Goal: Navigation & Orientation: Find specific page/section

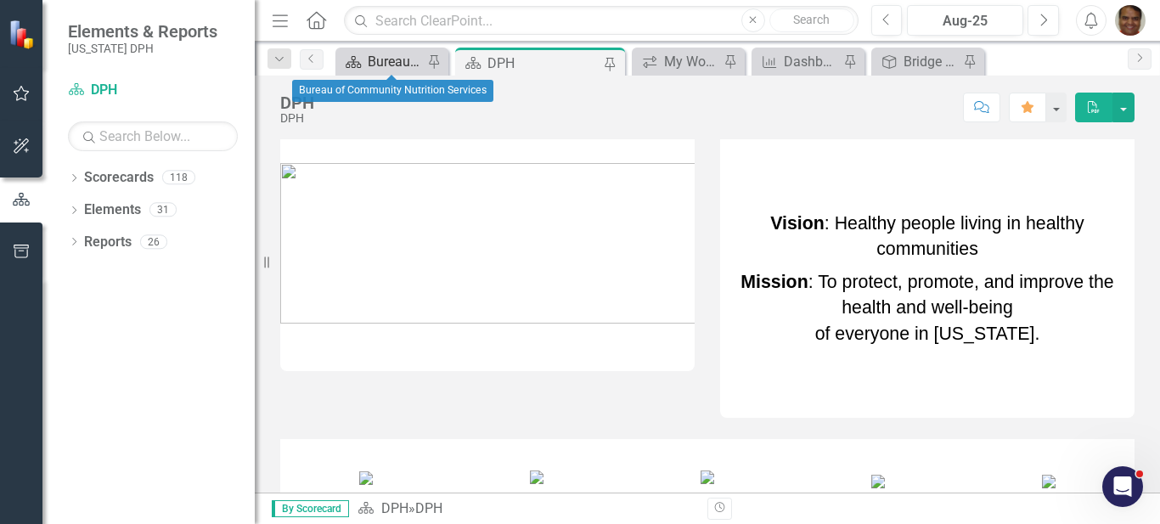
click at [380, 65] on div "Bureau of Community Nutrition Services" at bounding box center [395, 61] width 55 height 21
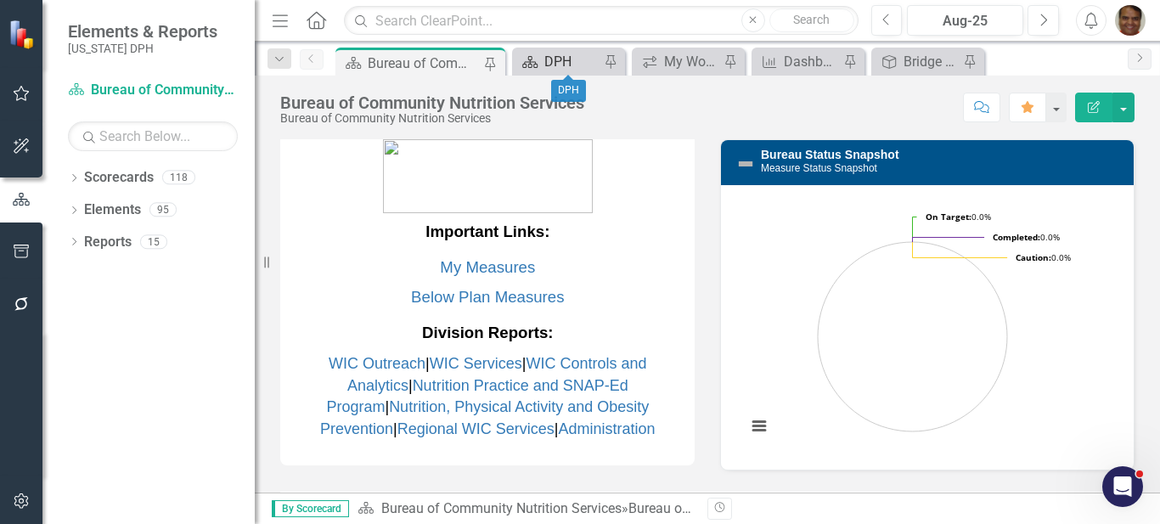
click at [550, 61] on div "DPH" at bounding box center [571, 61] width 55 height 21
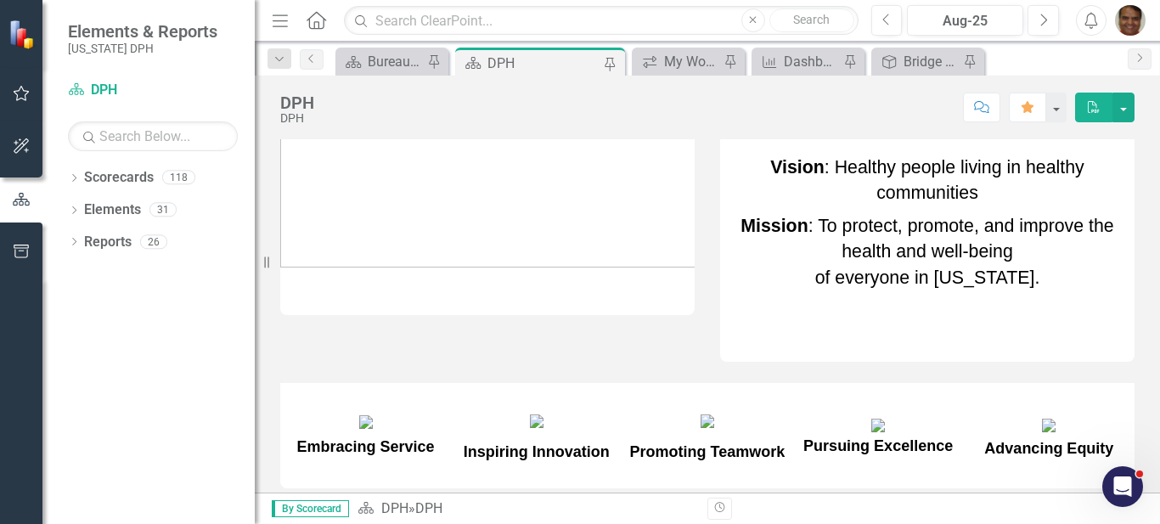
scroll to position [85, 0]
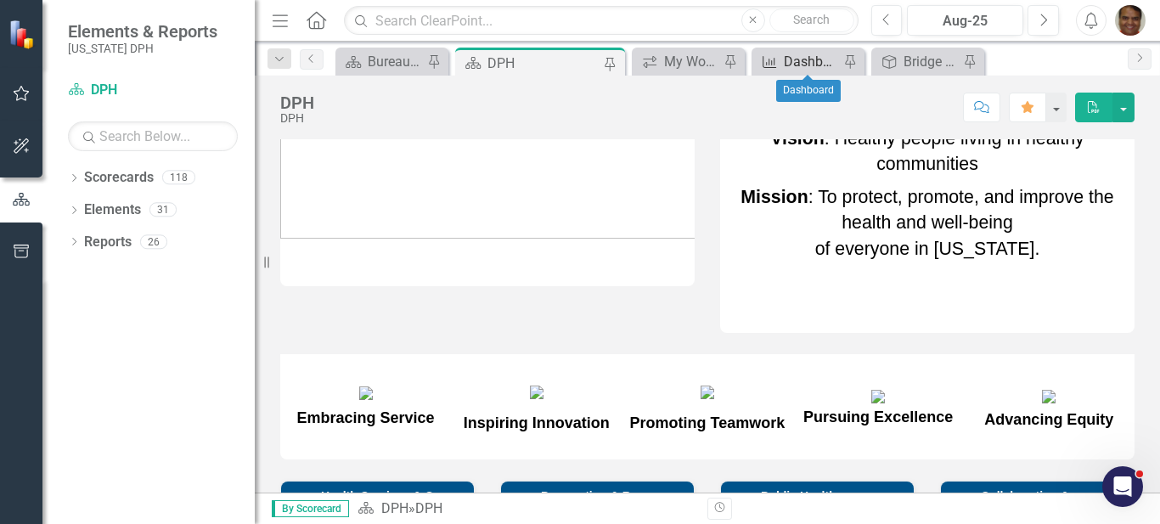
click at [810, 59] on div "Dashboard" at bounding box center [811, 61] width 55 height 21
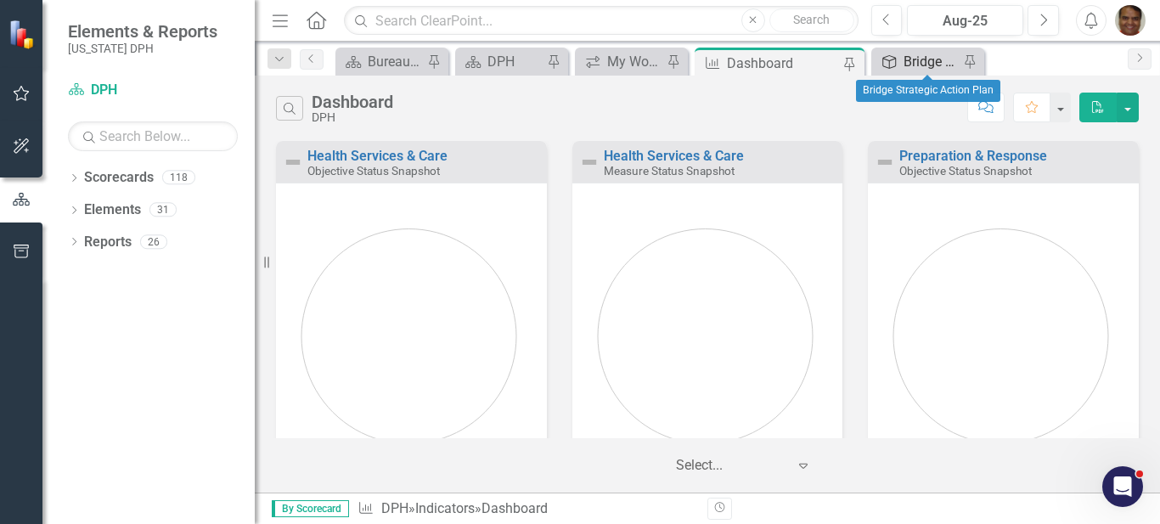
click at [906, 71] on div "Bridge Strategic Action Plan" at bounding box center [931, 61] width 55 height 21
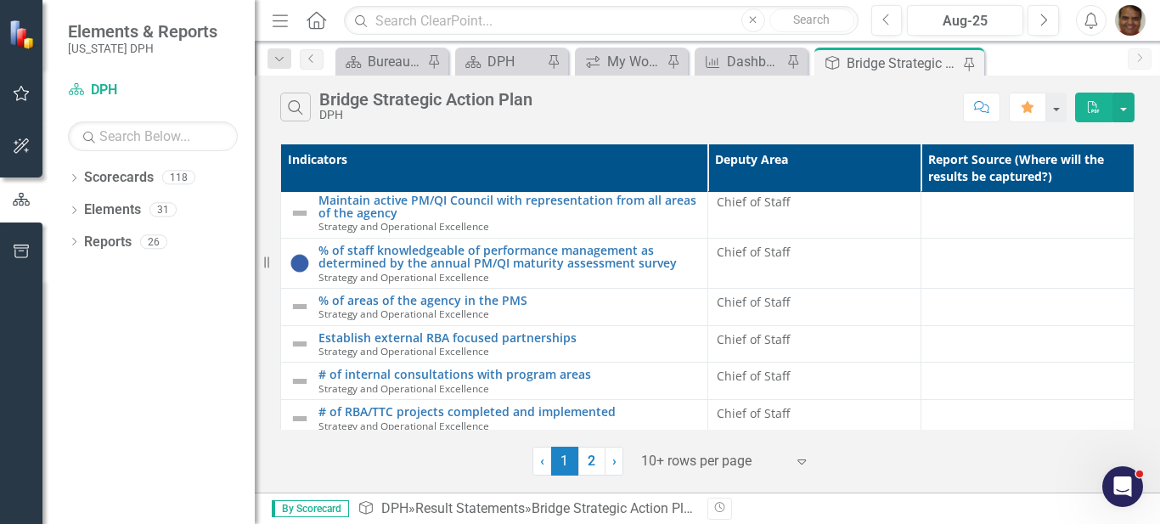
scroll to position [464, 0]
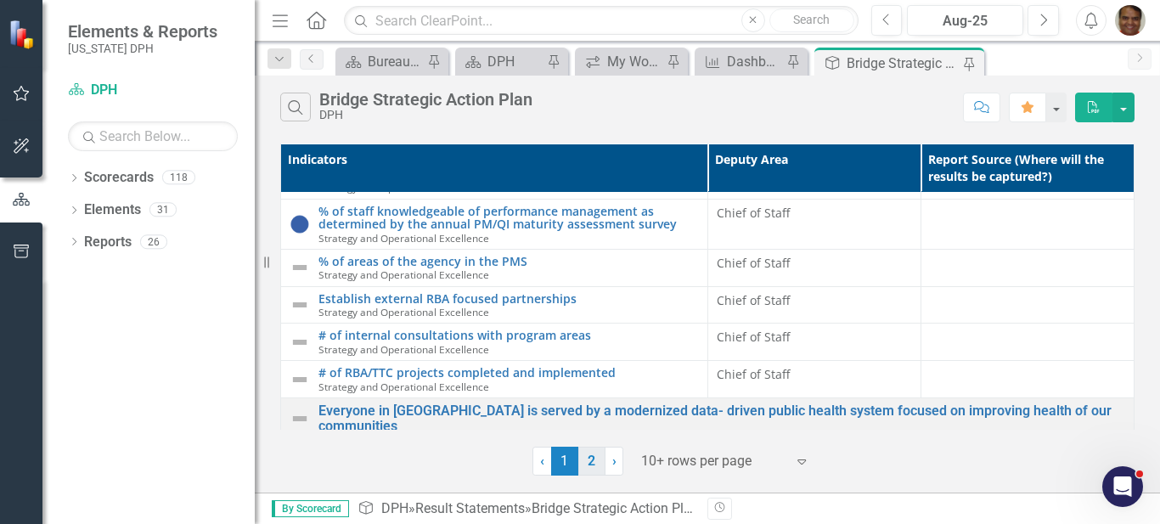
click at [595, 462] on link "2" at bounding box center [591, 461] width 27 height 29
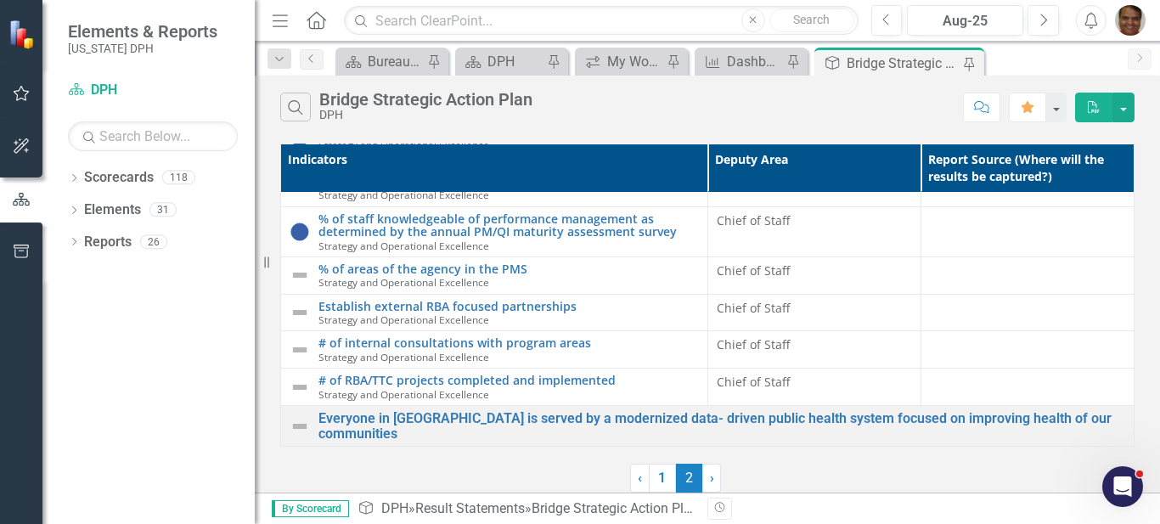
scroll to position [0, 0]
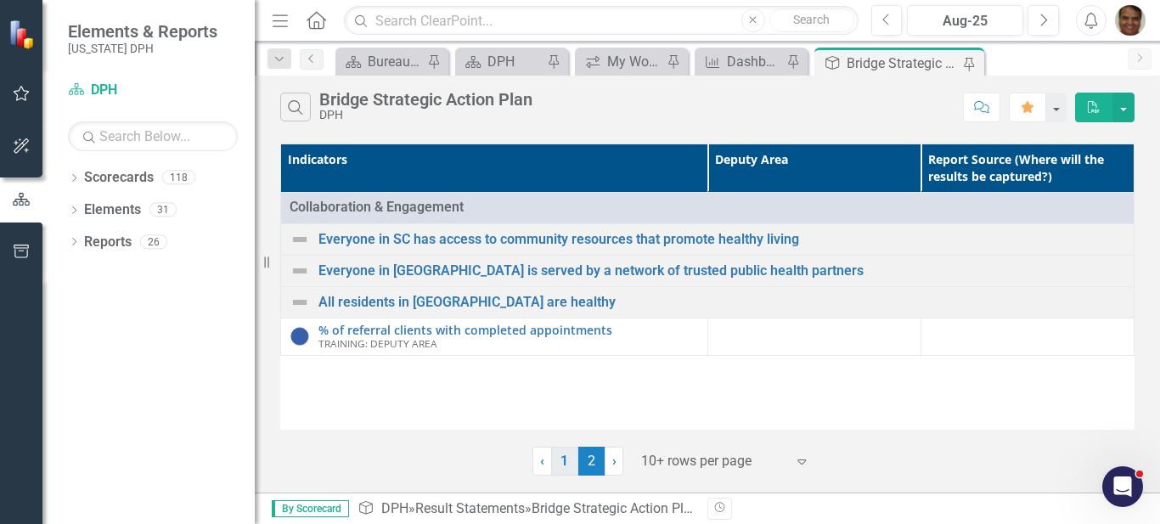
click at [564, 472] on link "1" at bounding box center [564, 461] width 27 height 29
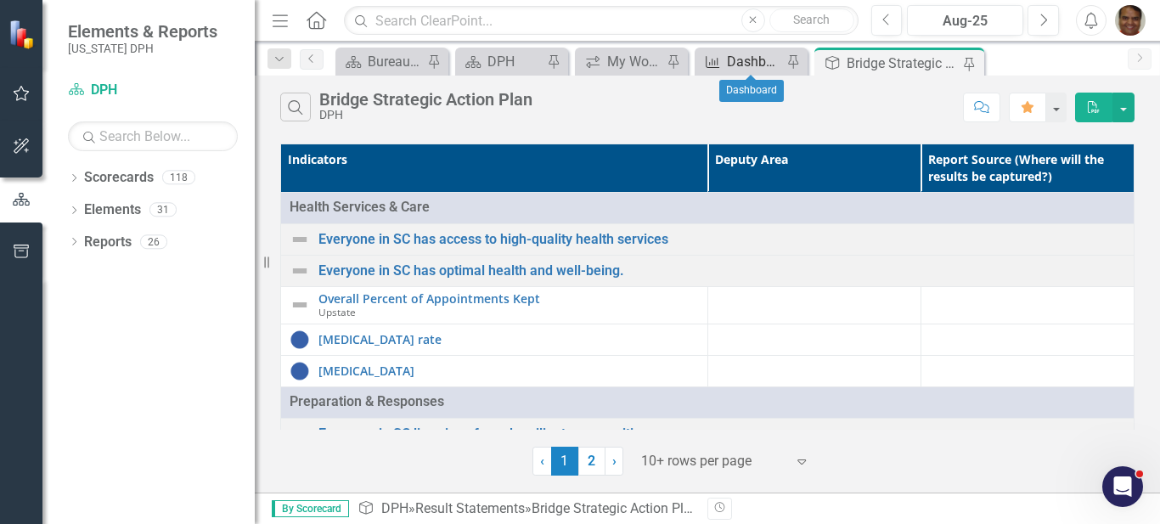
click at [738, 70] on div "Dashboard" at bounding box center [754, 61] width 55 height 21
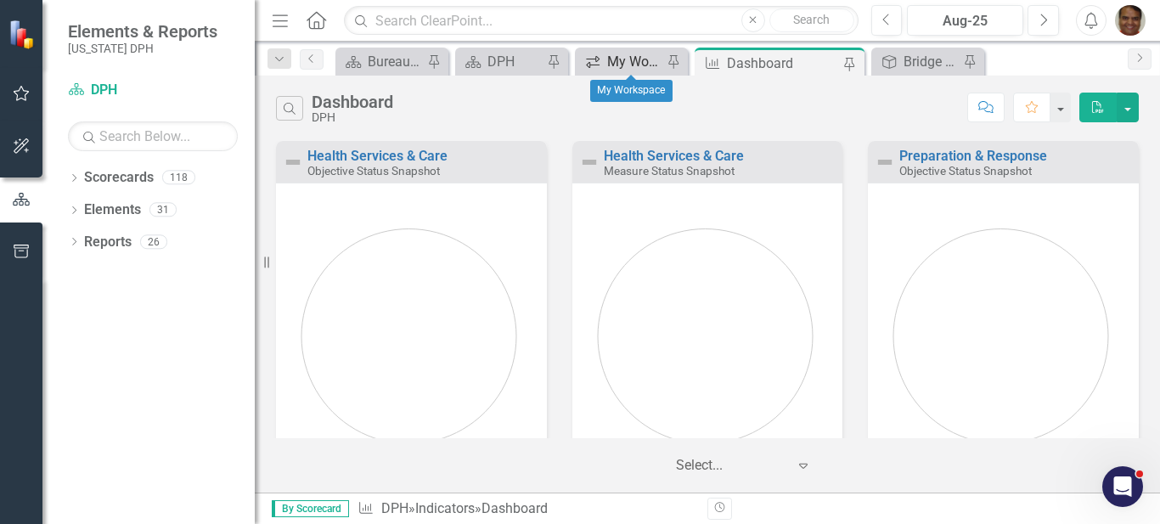
click at [640, 64] on div "My Workspace" at bounding box center [634, 61] width 55 height 21
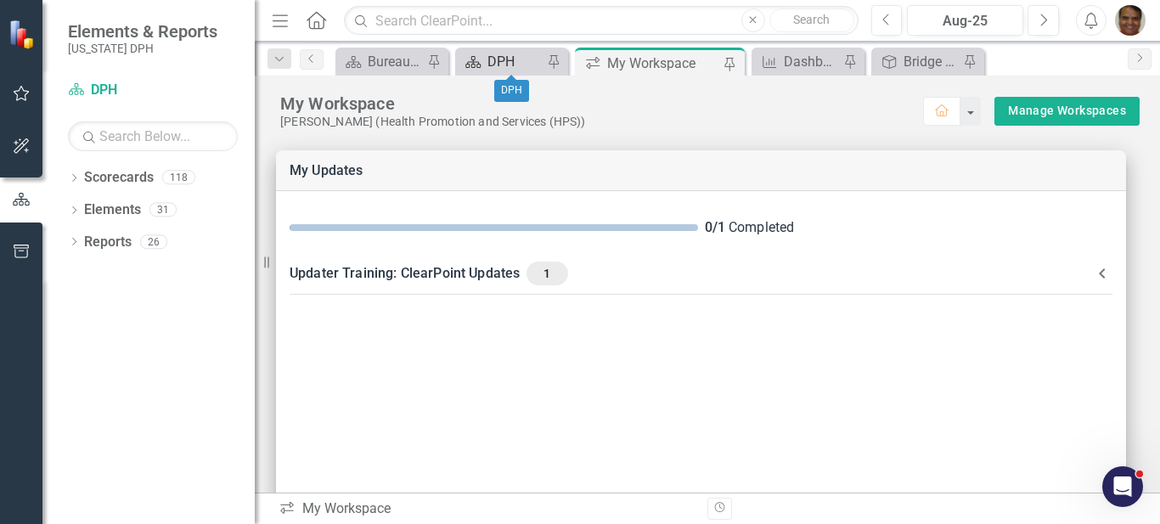
click at [488, 54] on div "DPH" at bounding box center [515, 61] width 55 height 21
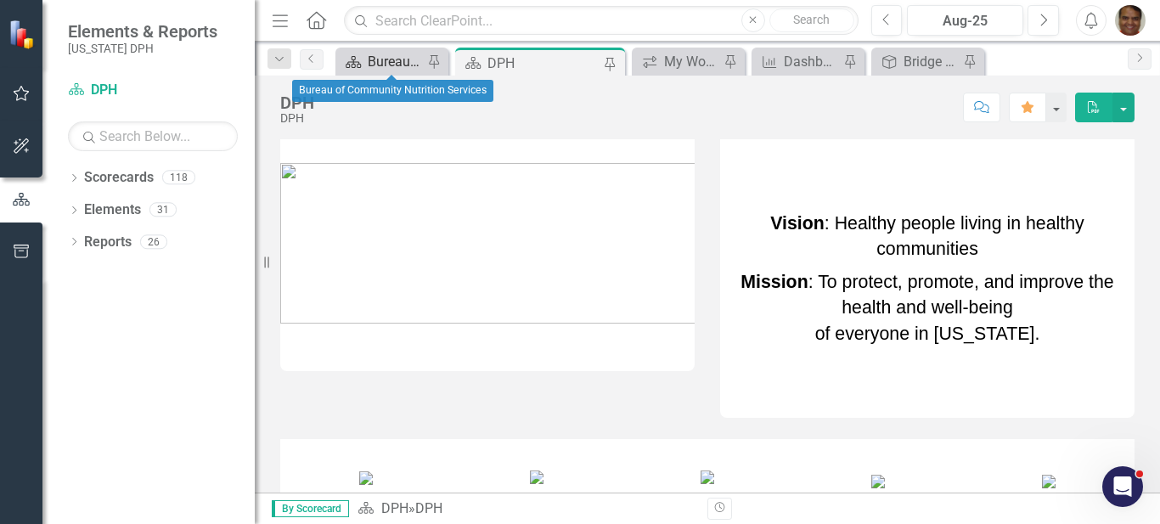
click at [408, 68] on div "Bureau of Community Nutrition Services" at bounding box center [395, 61] width 55 height 21
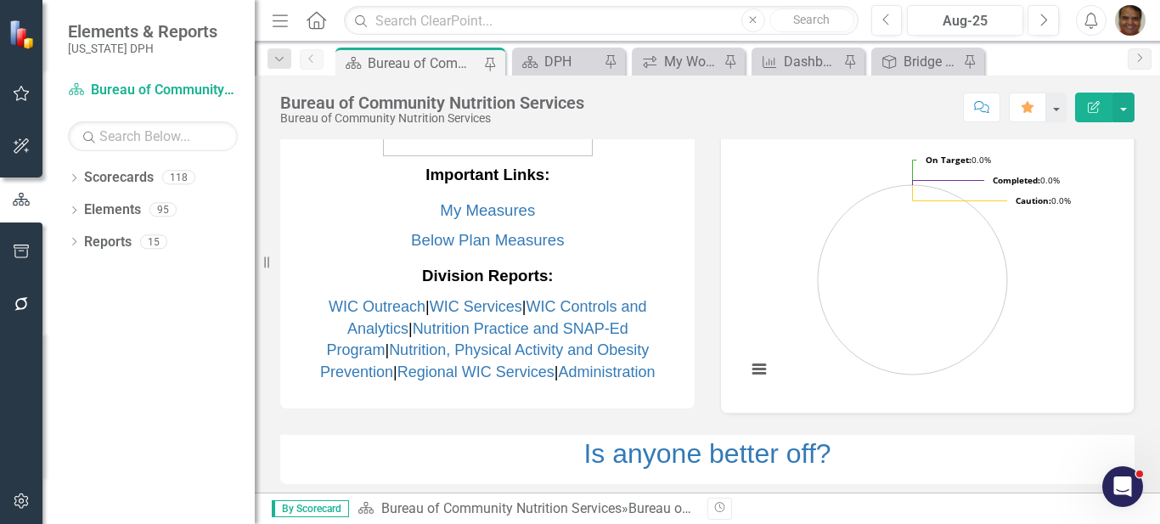
scroll to position [85, 0]
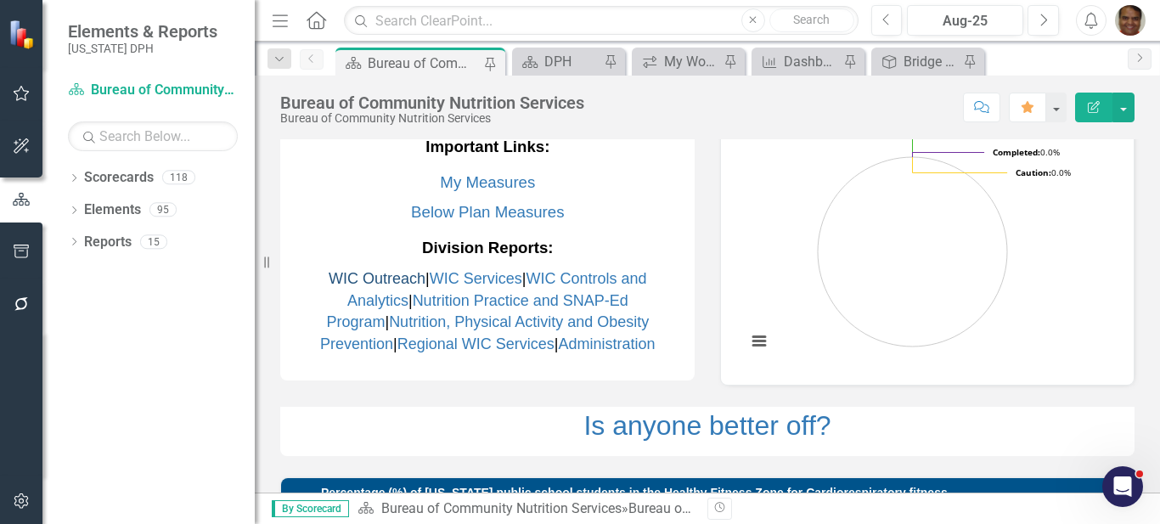
click at [350, 285] on link "WIC Outreach" at bounding box center [377, 278] width 97 height 17
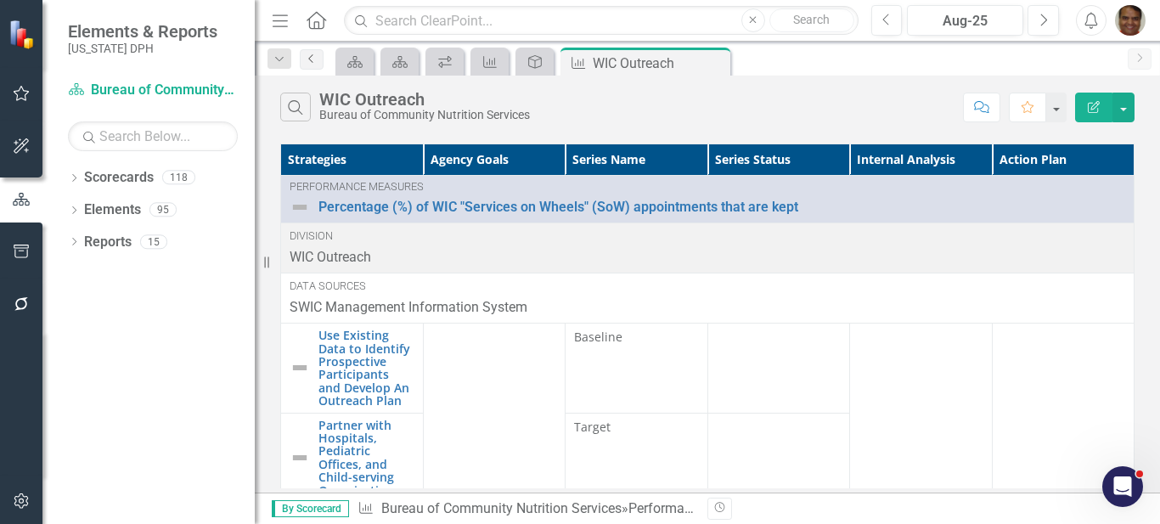
click at [313, 60] on icon "Previous" at bounding box center [312, 59] width 14 height 10
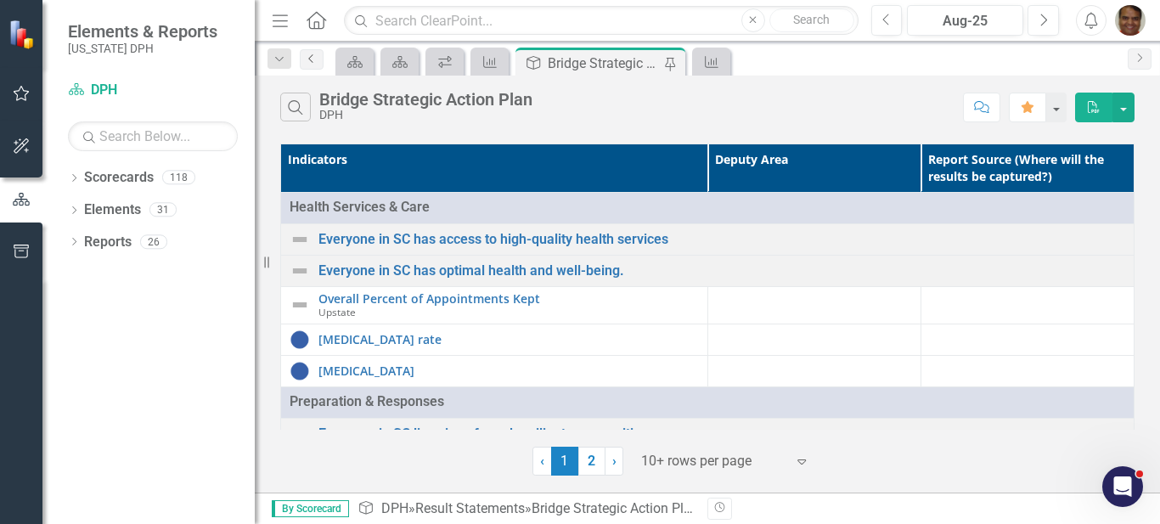
click at [313, 60] on icon "Previous" at bounding box center [312, 59] width 14 height 10
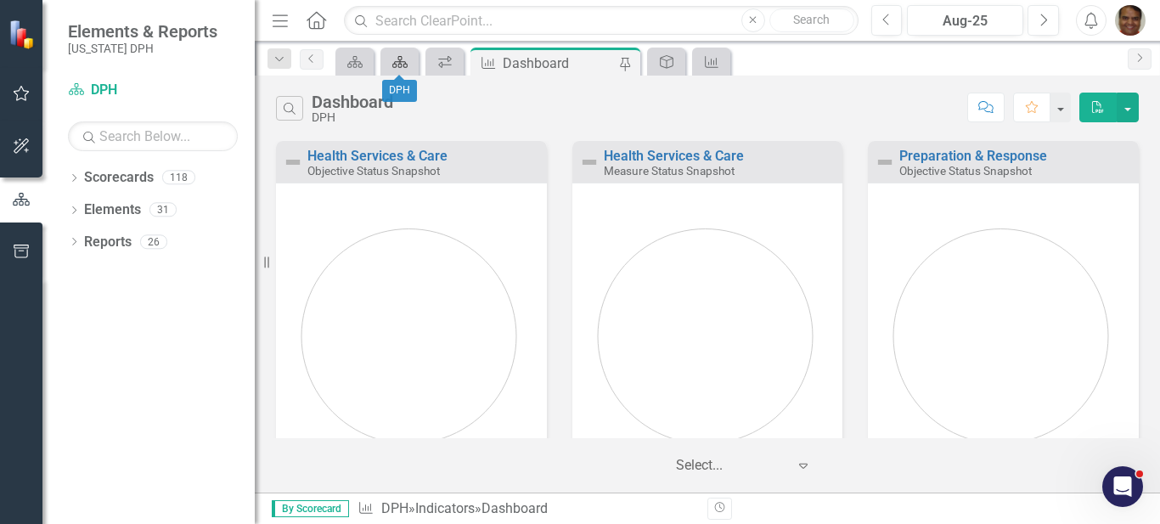
click at [401, 65] on icon "Scorecard" at bounding box center [400, 62] width 17 height 14
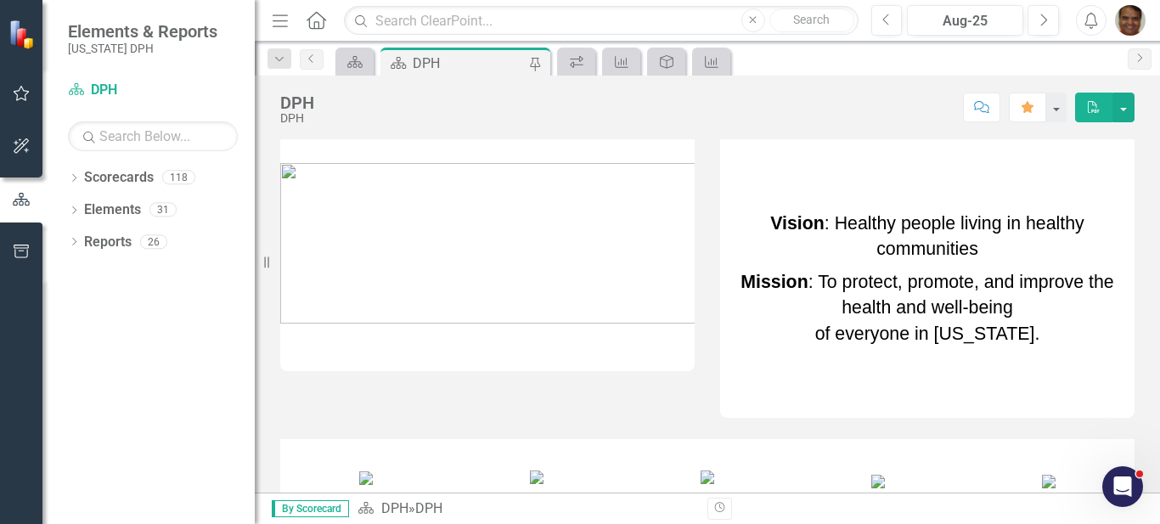
click at [313, 11] on icon "Home" at bounding box center [316, 20] width 22 height 18
click at [180, 176] on div "118" at bounding box center [178, 178] width 33 height 14
click at [71, 180] on icon "Dropdown" at bounding box center [74, 179] width 12 height 9
click at [81, 214] on icon "Dropdown" at bounding box center [82, 209] width 13 height 10
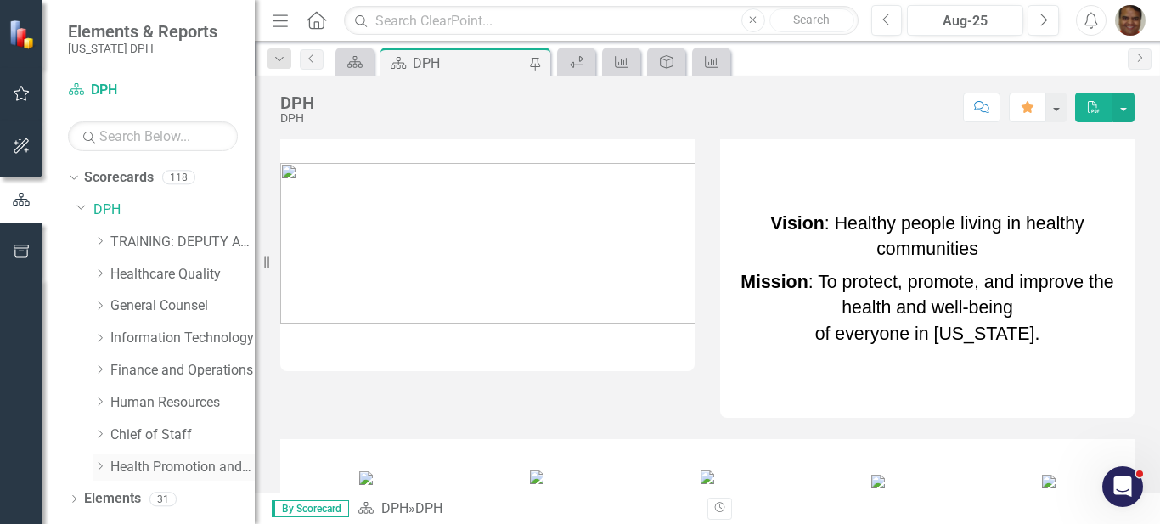
click at [127, 460] on link "Health Promotion and Services" at bounding box center [182, 468] width 144 height 20
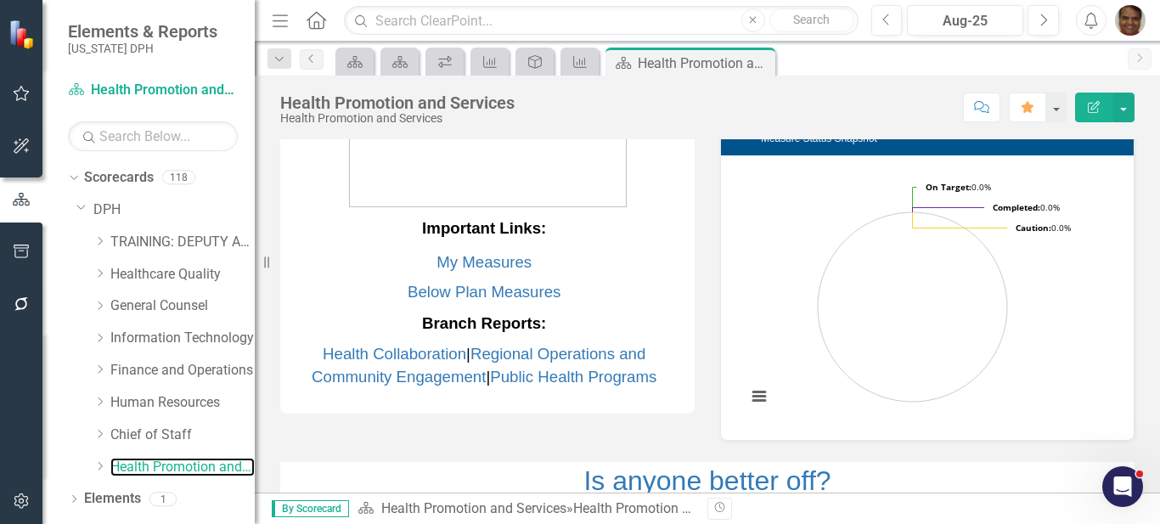
scroll to position [4, 0]
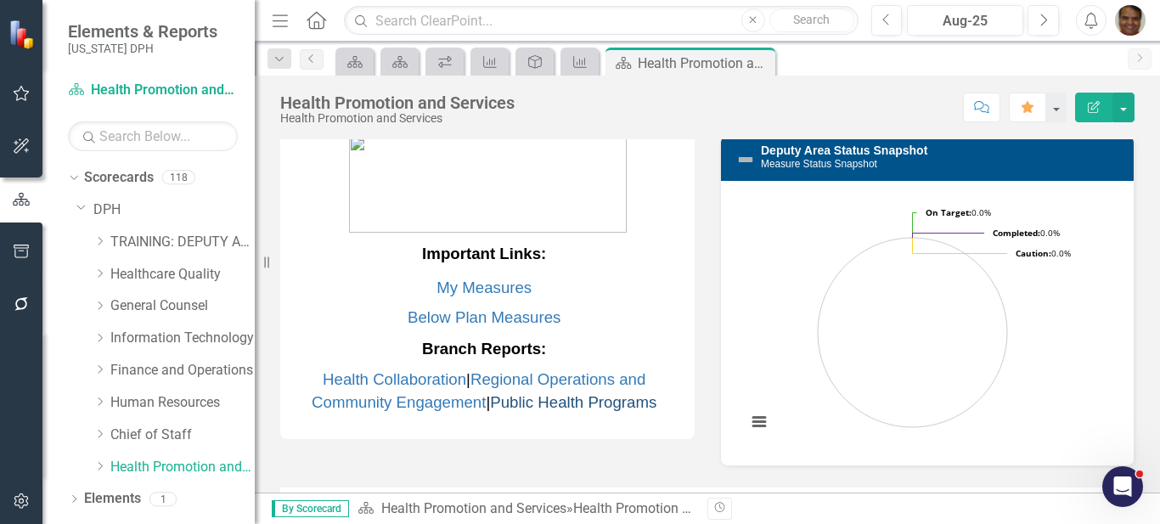
click at [605, 402] on link "Public Health Programs" at bounding box center [573, 402] width 166 height 18
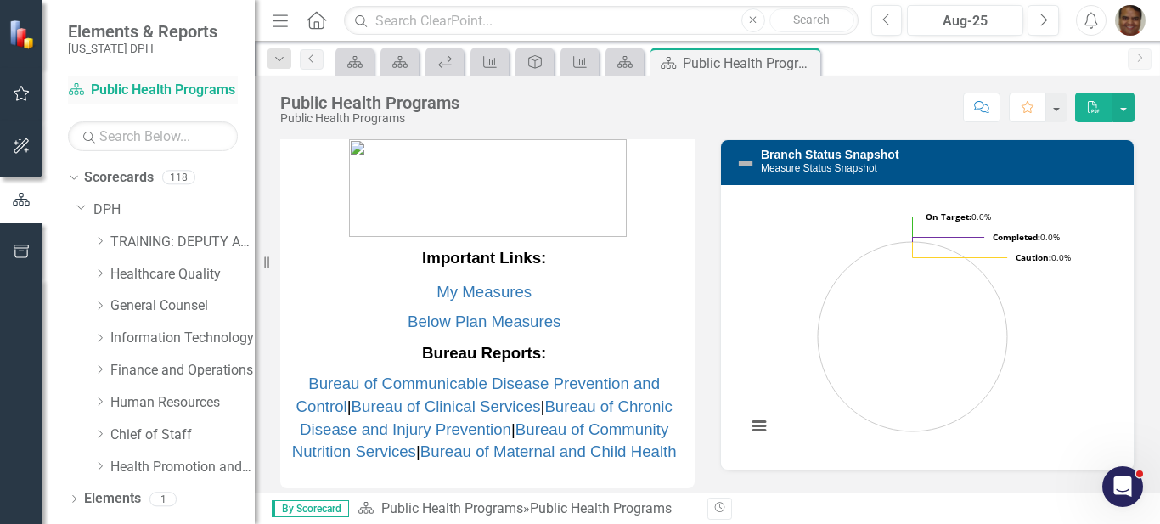
click at [129, 83] on link "Scorecard Public Health Programs" at bounding box center [153, 91] width 170 height 20
click at [147, 474] on link "Health Promotion and Services" at bounding box center [182, 468] width 144 height 20
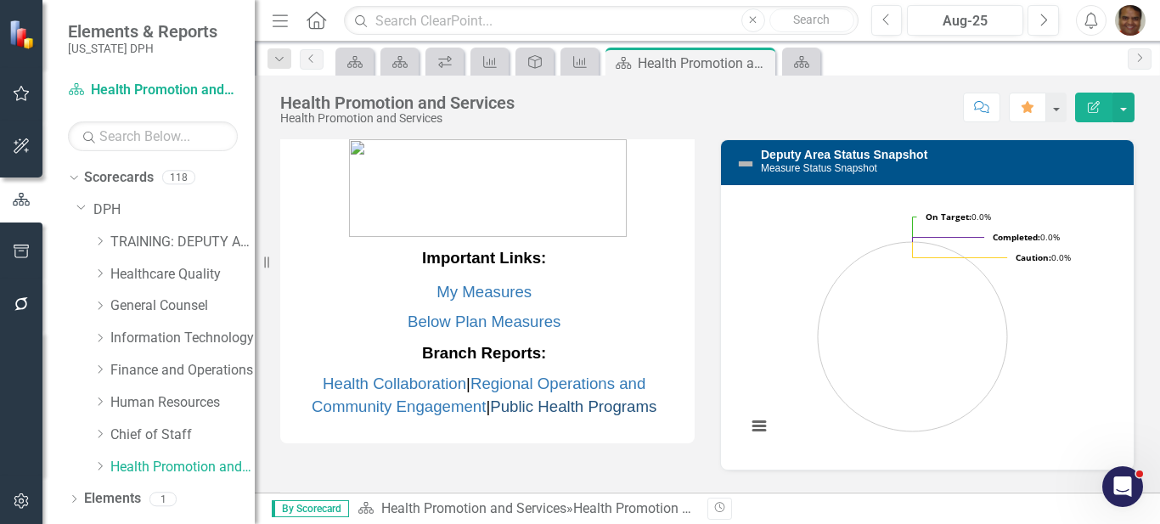
click at [510, 403] on link "Public Health Programs" at bounding box center [573, 407] width 166 height 18
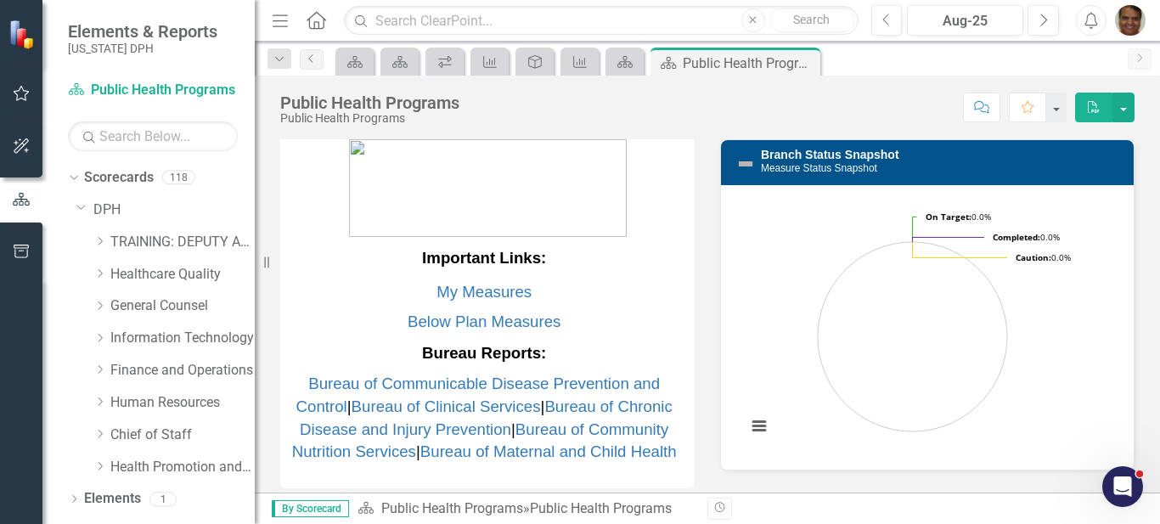
click at [317, 25] on icon "Home" at bounding box center [316, 20] width 22 height 18
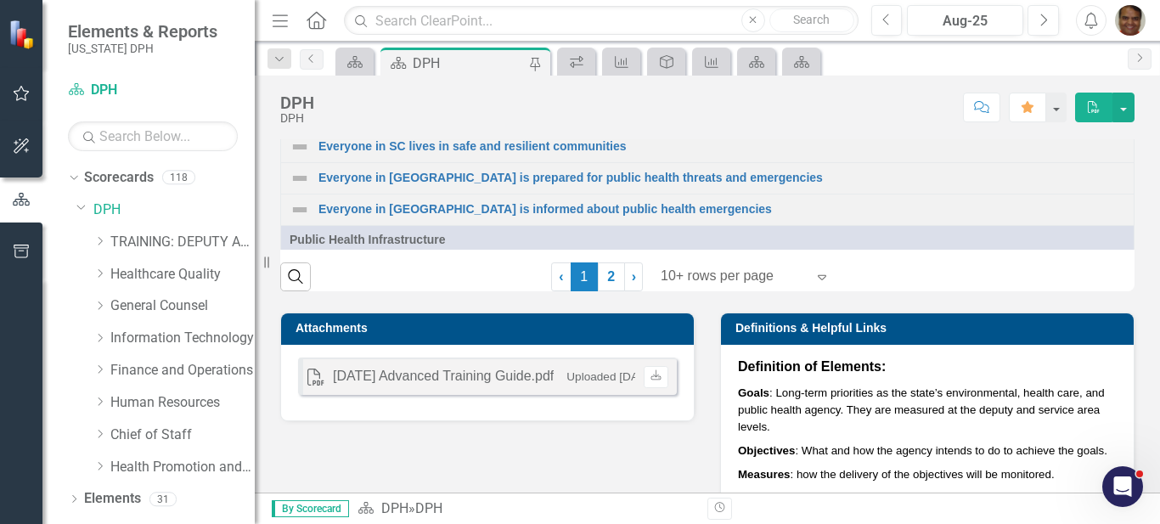
scroll to position [1614, 0]
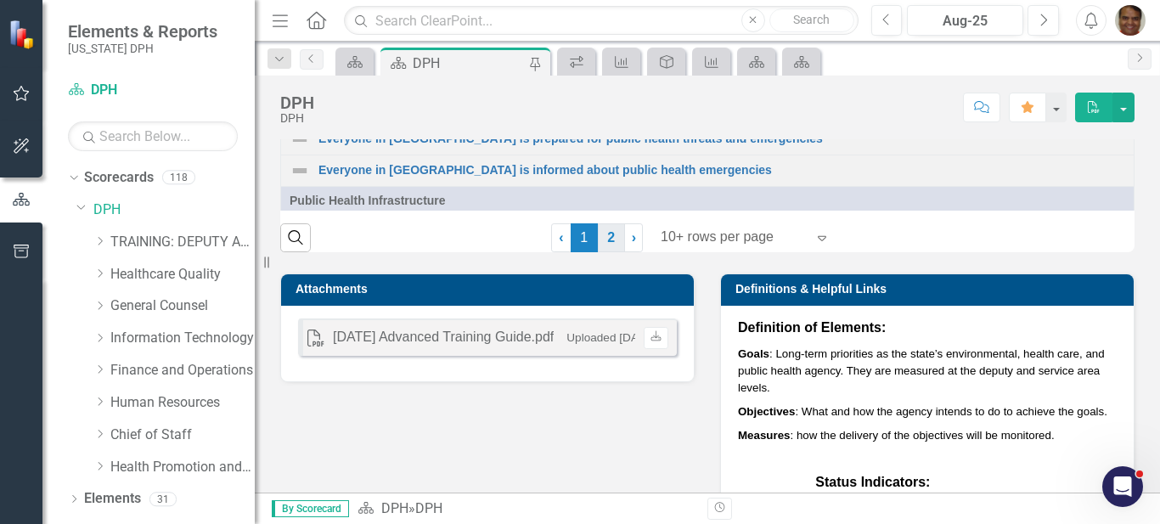
click at [610, 252] on link "2" at bounding box center [611, 237] width 27 height 29
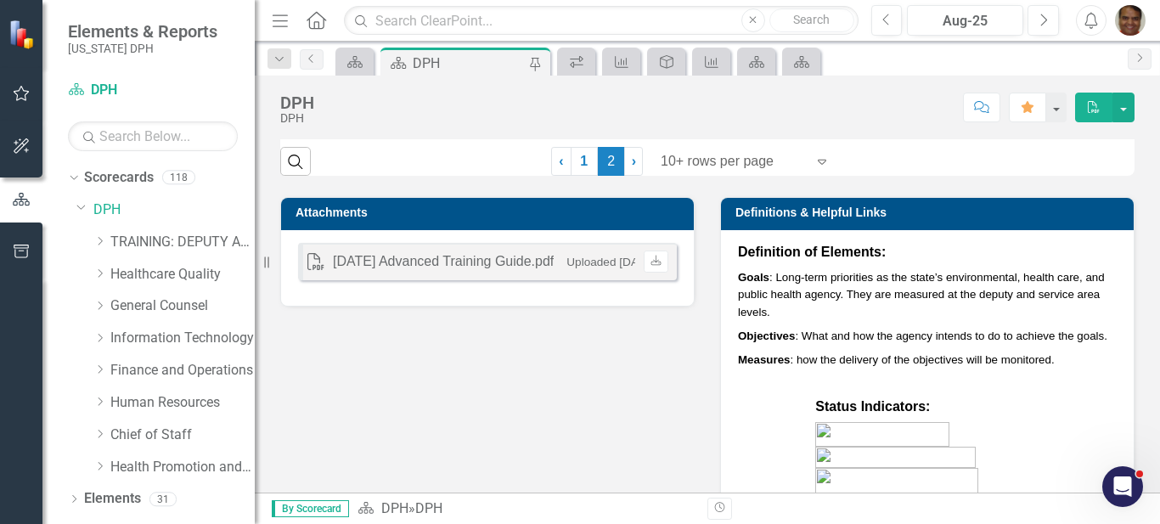
scroll to position [1584, 0]
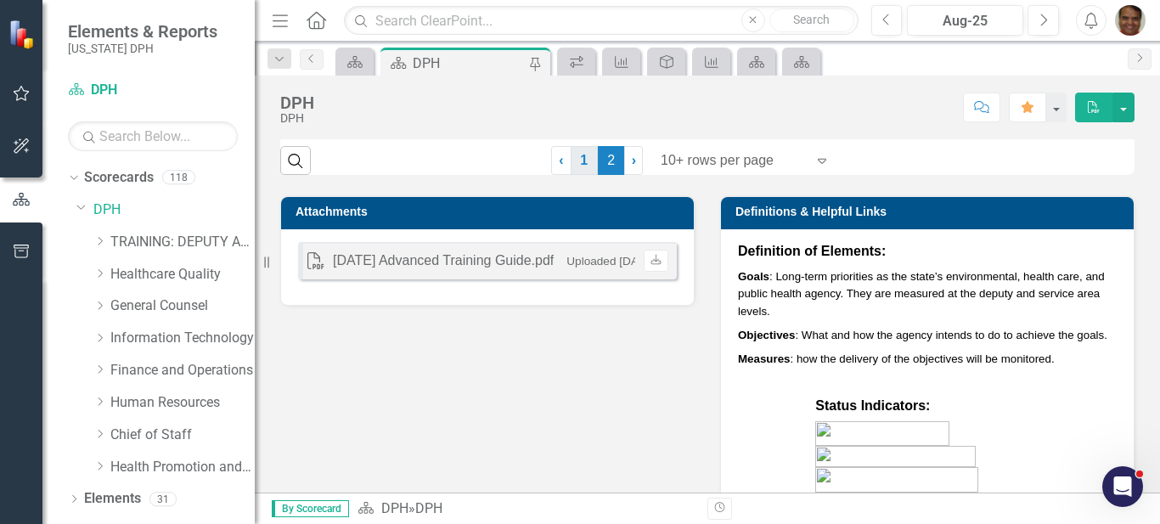
click at [583, 175] on link "1" at bounding box center [584, 160] width 27 height 29
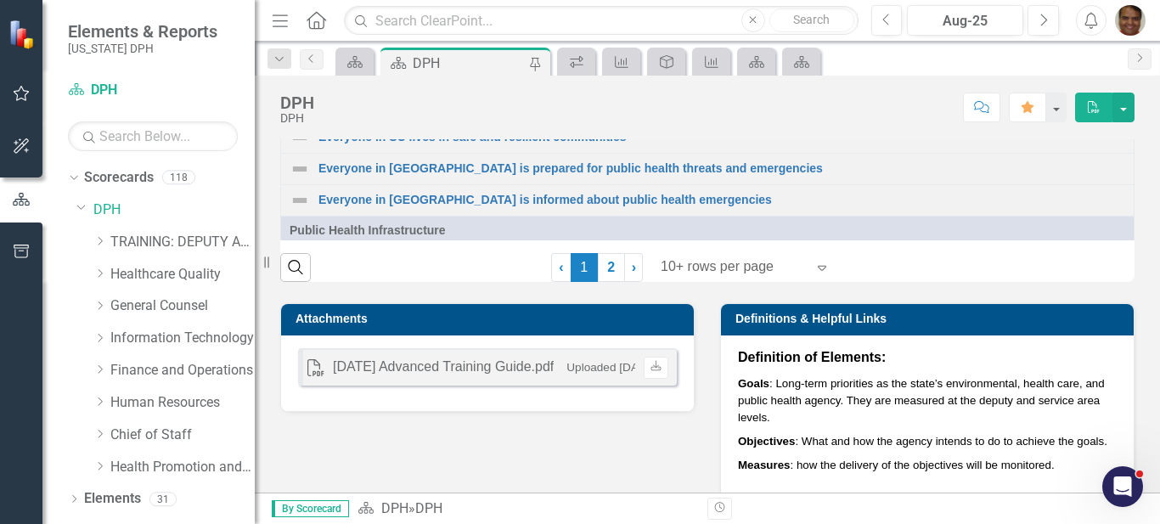
click at [449, 8] on link "Overall Percent of Appointments Kept" at bounding box center [509, 2] width 381 height 13
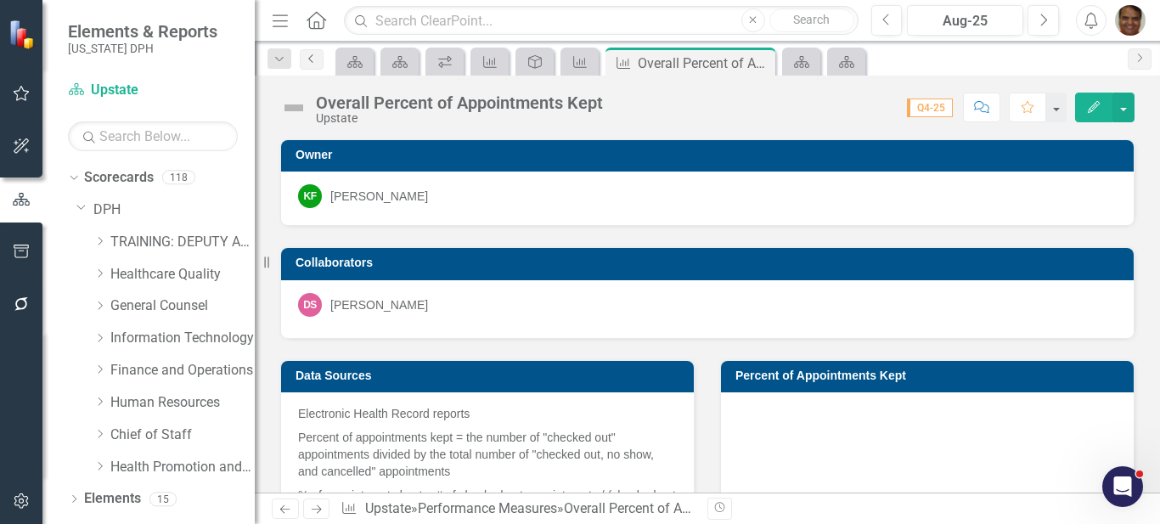
click at [313, 54] on icon "Previous" at bounding box center [312, 59] width 14 height 10
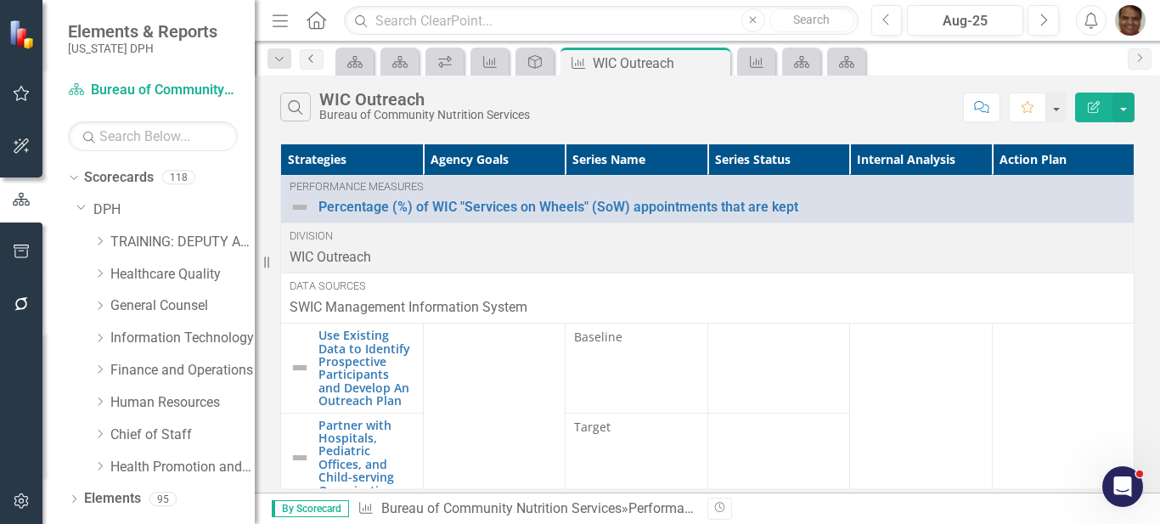
click at [307, 57] on icon "Previous" at bounding box center [312, 59] width 14 height 10
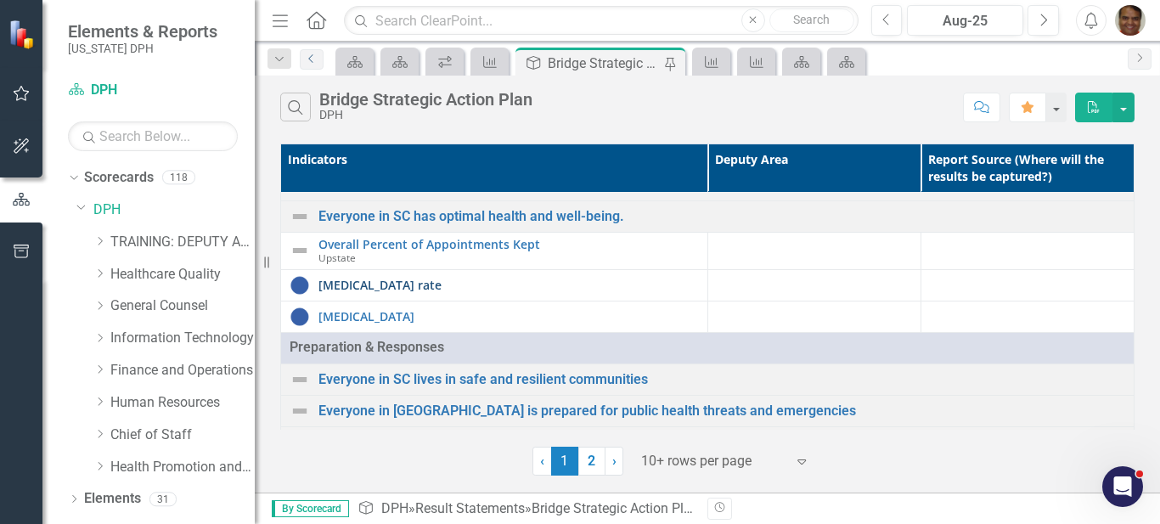
scroll to position [85, 0]
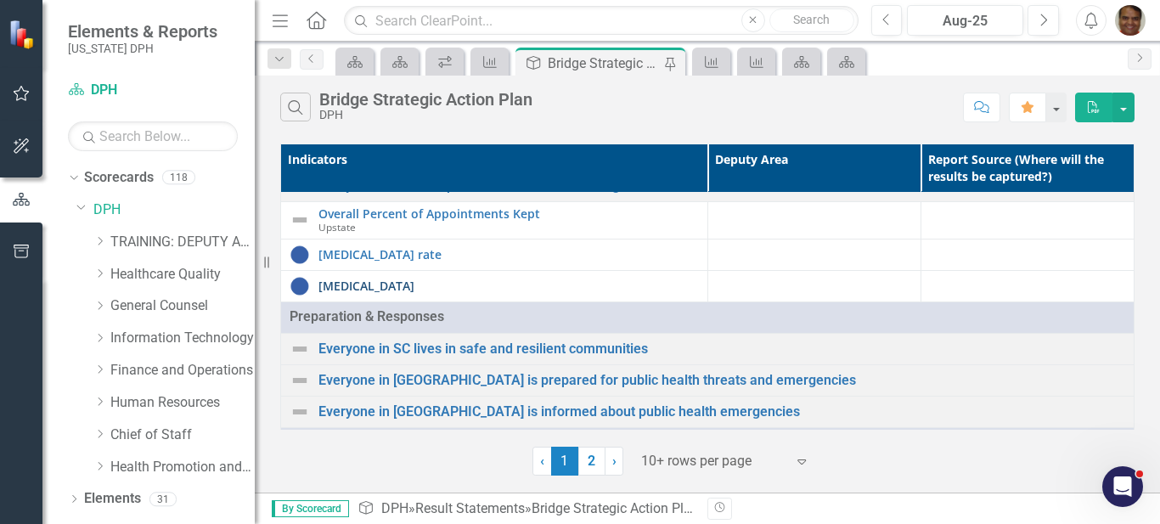
click at [386, 290] on link "[MEDICAL_DATA]" at bounding box center [509, 285] width 381 height 13
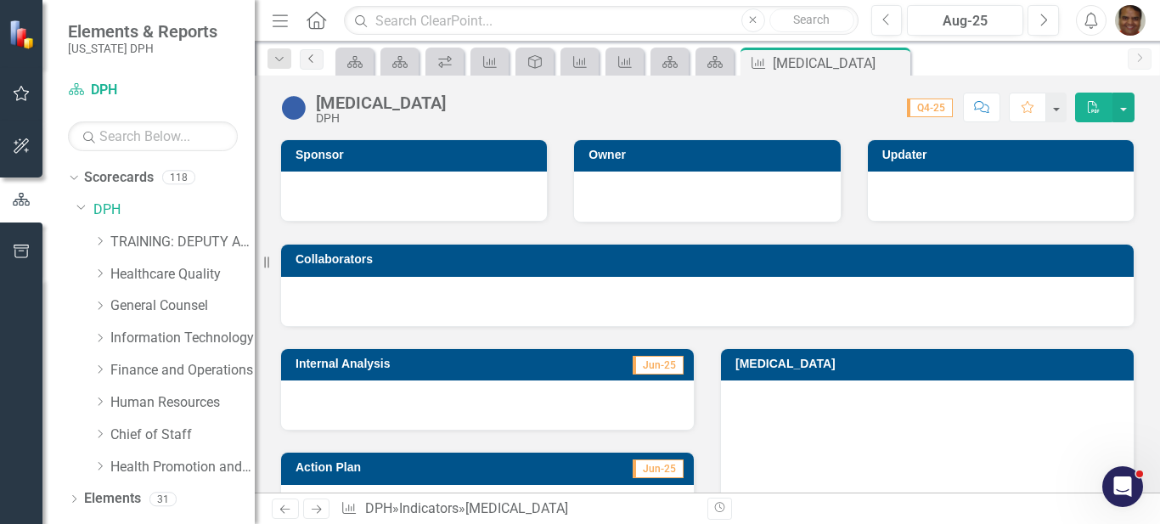
click at [312, 60] on icon "Previous" at bounding box center [312, 59] width 14 height 10
